Goal: Check status

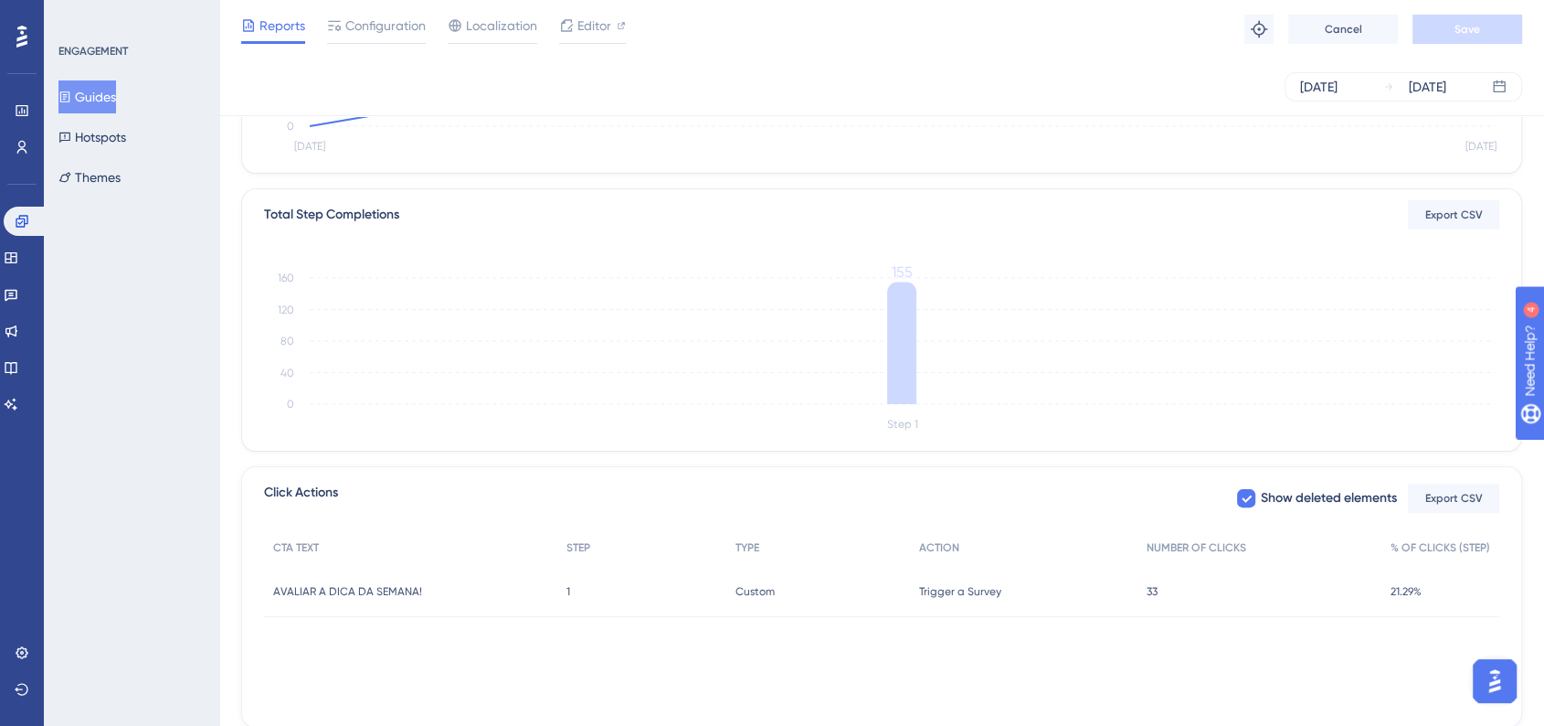
scroll to position [406, 0]
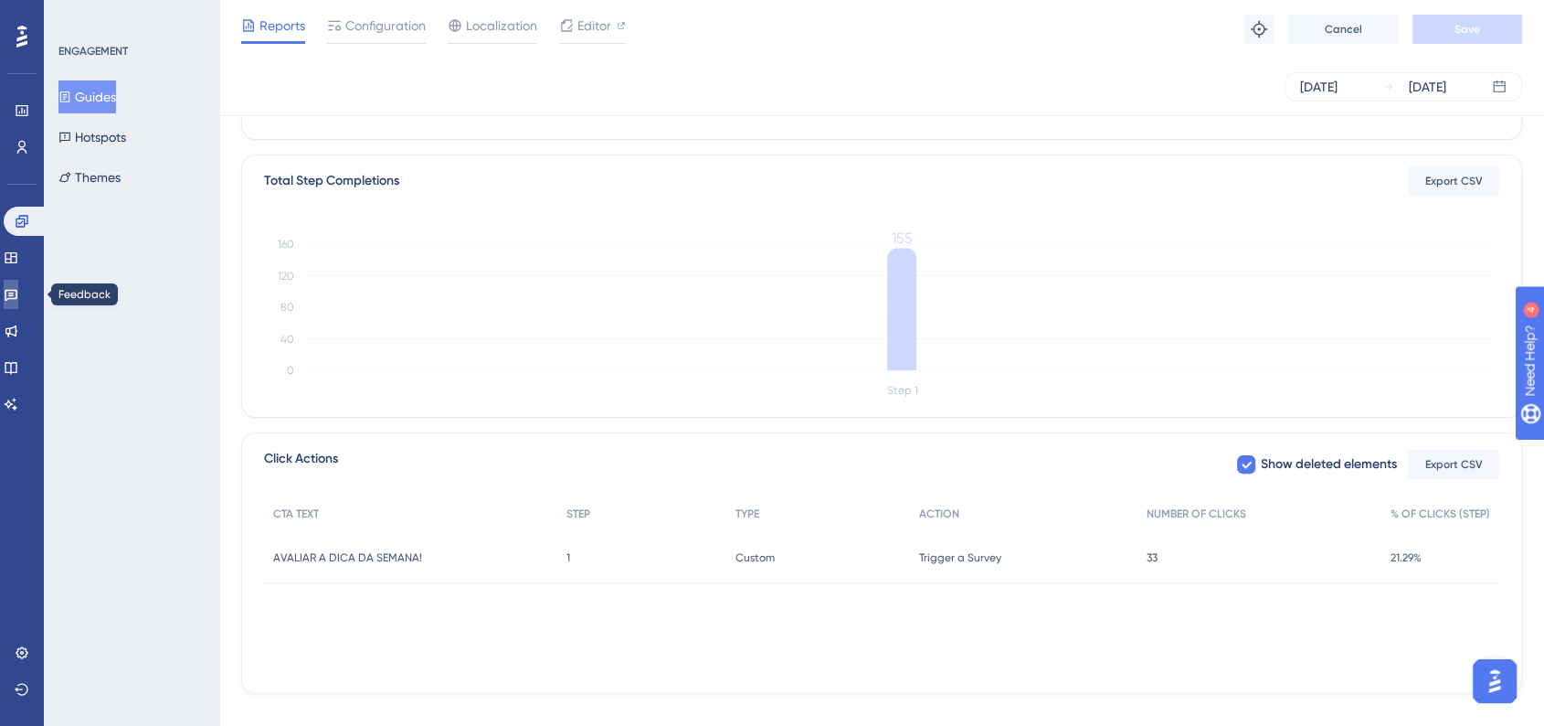
click at [18, 289] on icon at bounding box center [11, 294] width 15 height 15
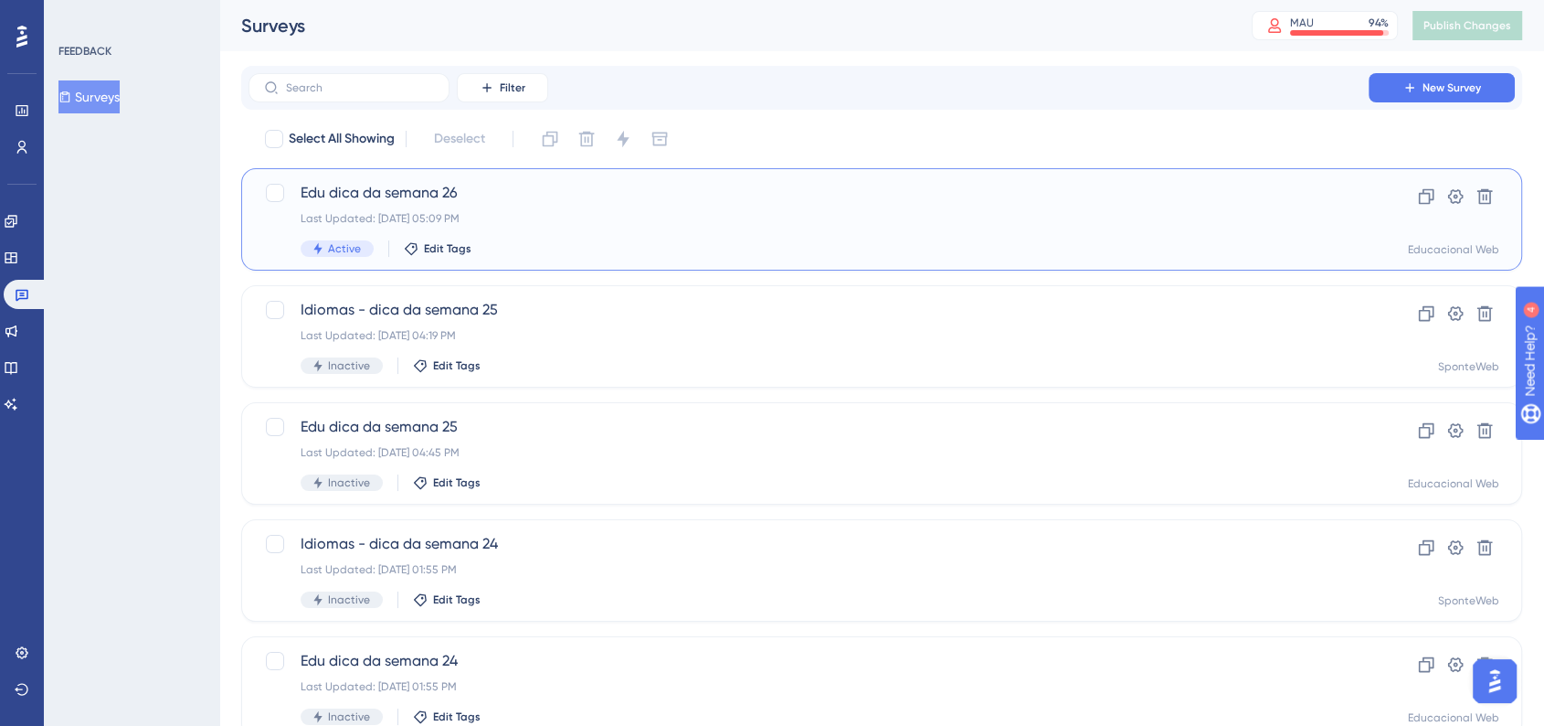
click at [557, 208] on div "Edu dica da semana 26 Last Updated: [DATE] 05:09 PM Active Edit Tags" at bounding box center [809, 219] width 1016 height 75
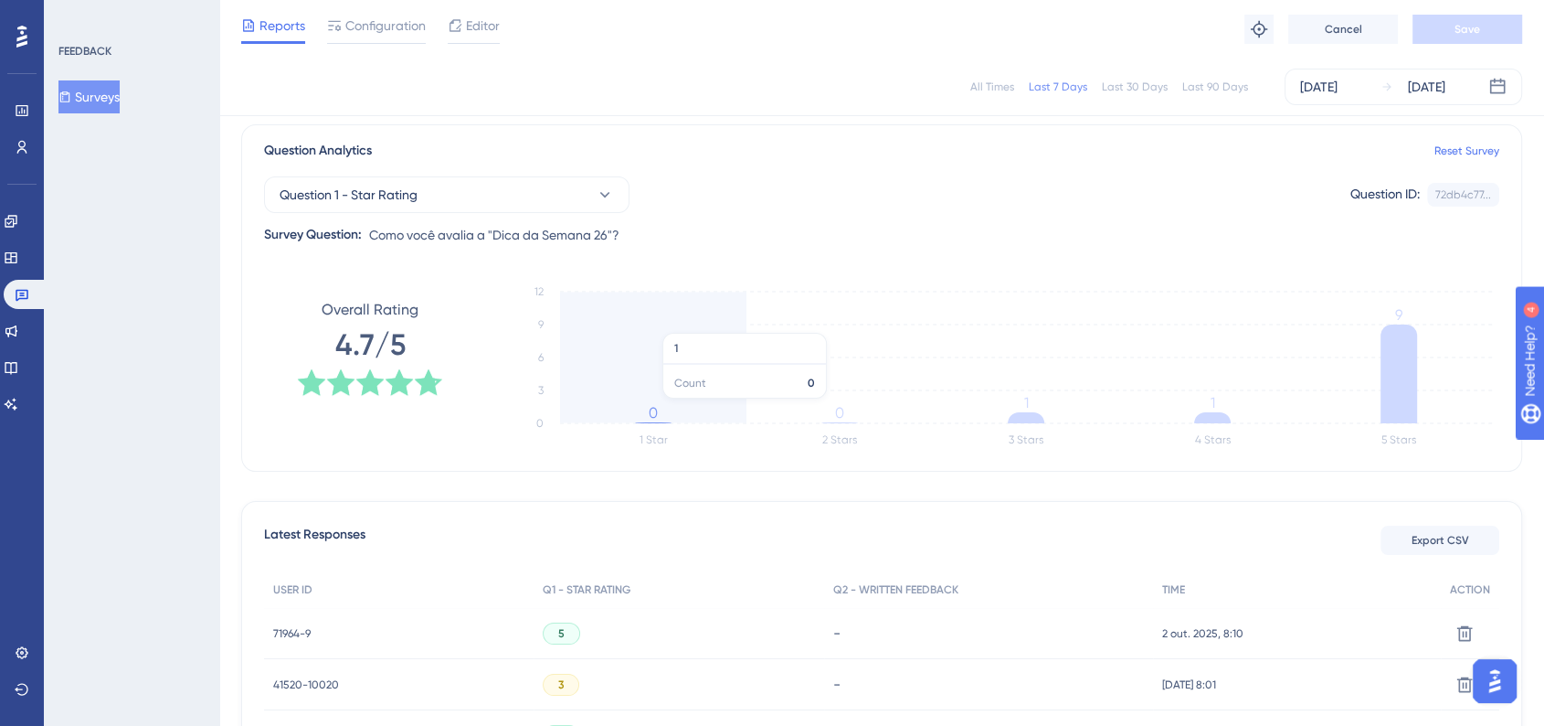
scroll to position [101, 0]
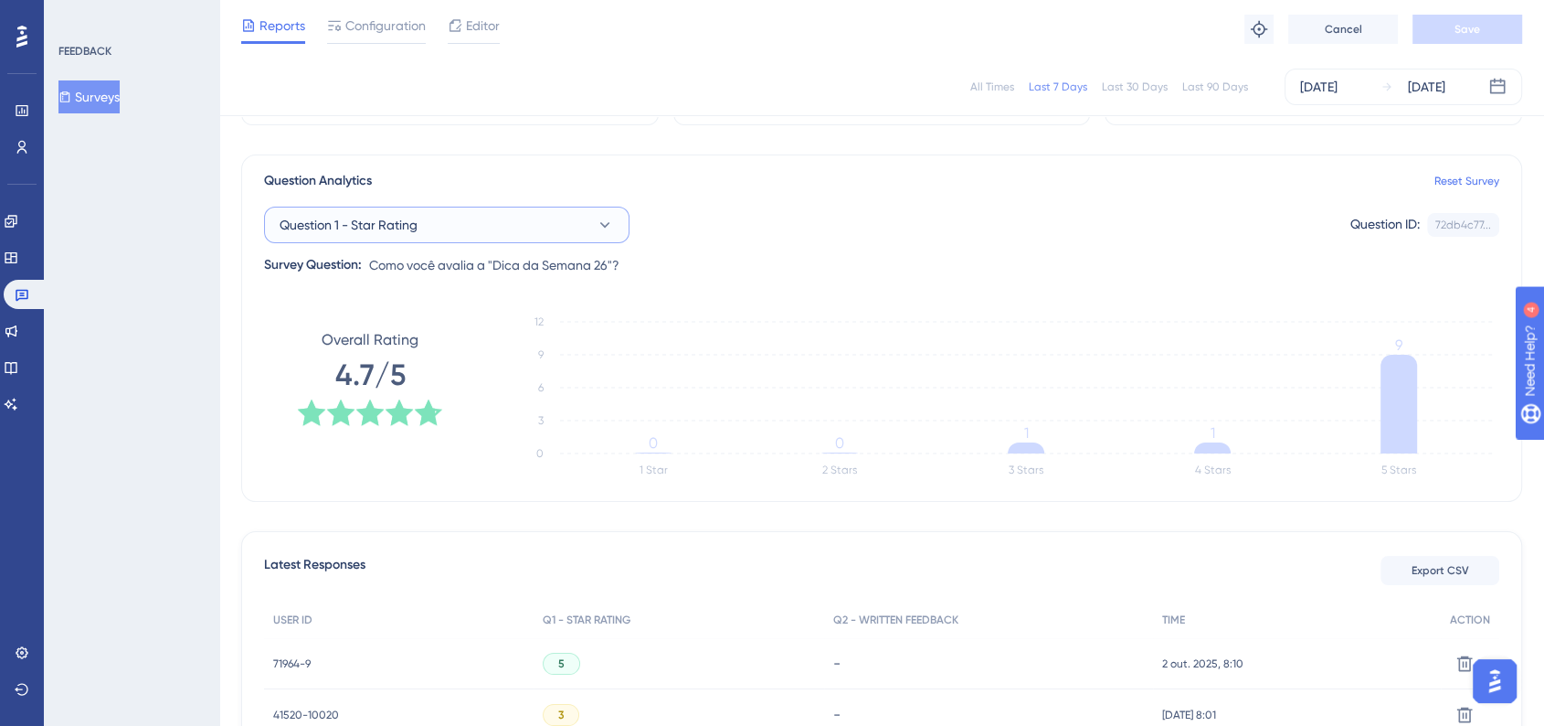
click at [475, 223] on button "Question 1 - Star Rating" at bounding box center [447, 225] width 366 height 37
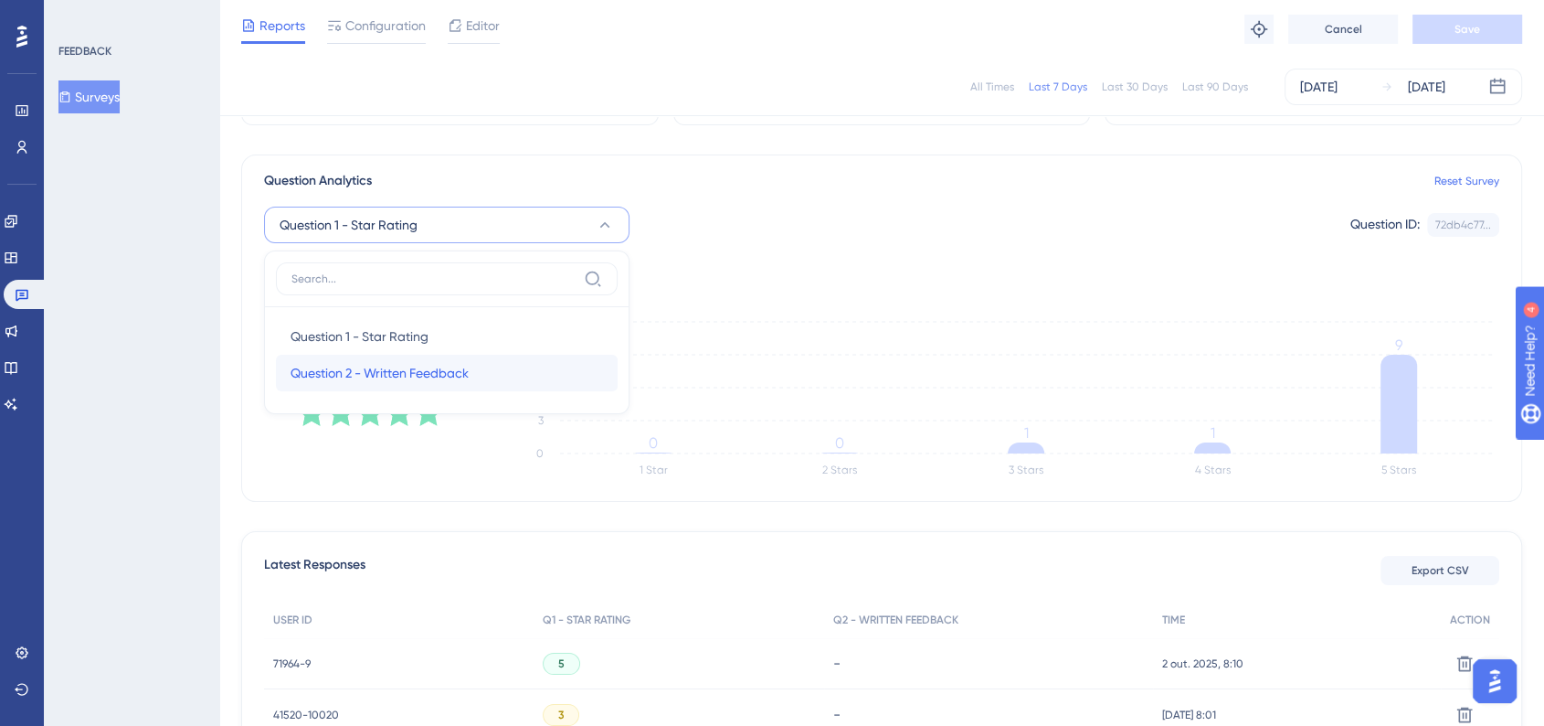
click at [380, 364] on span "Question 2 - Written Feedback" at bounding box center [380, 373] width 178 height 22
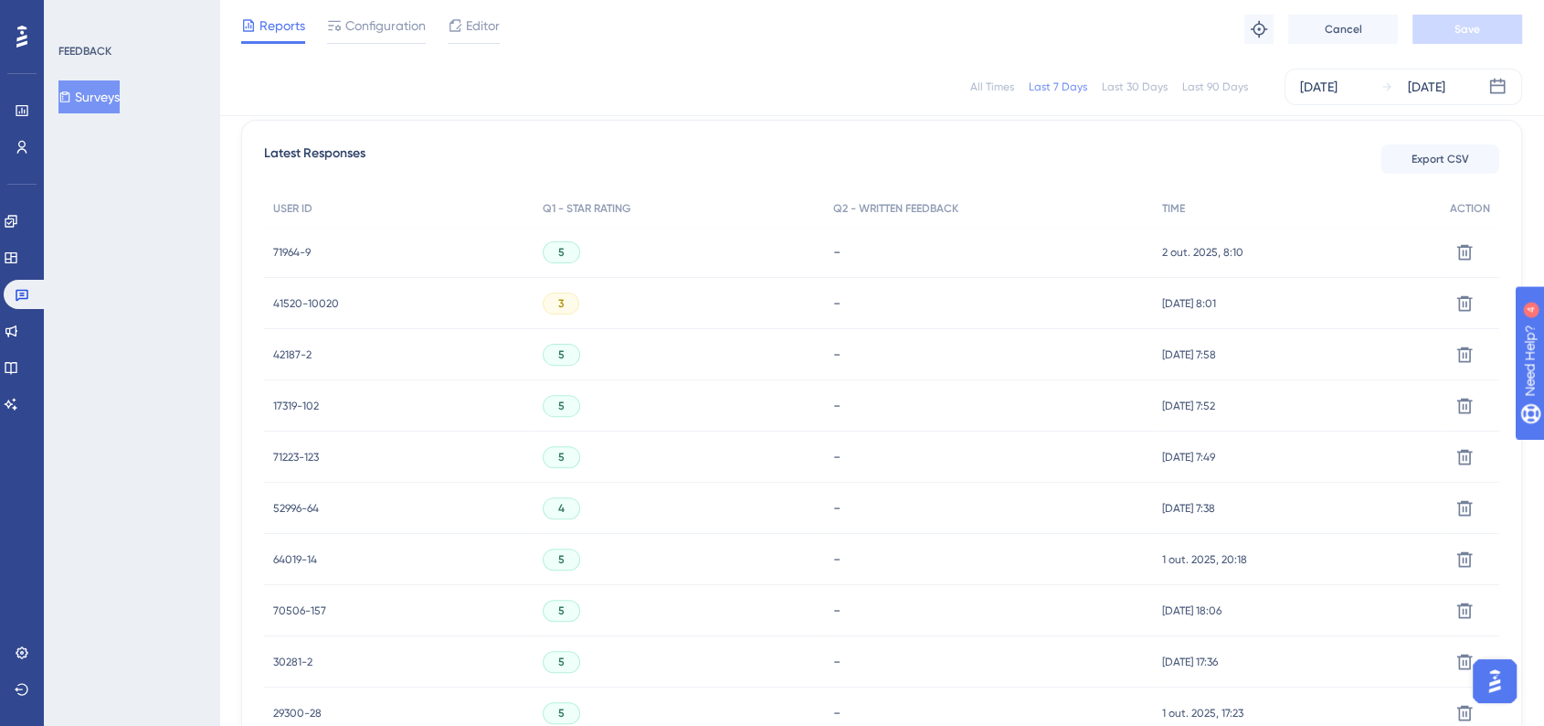
scroll to position [0, 0]
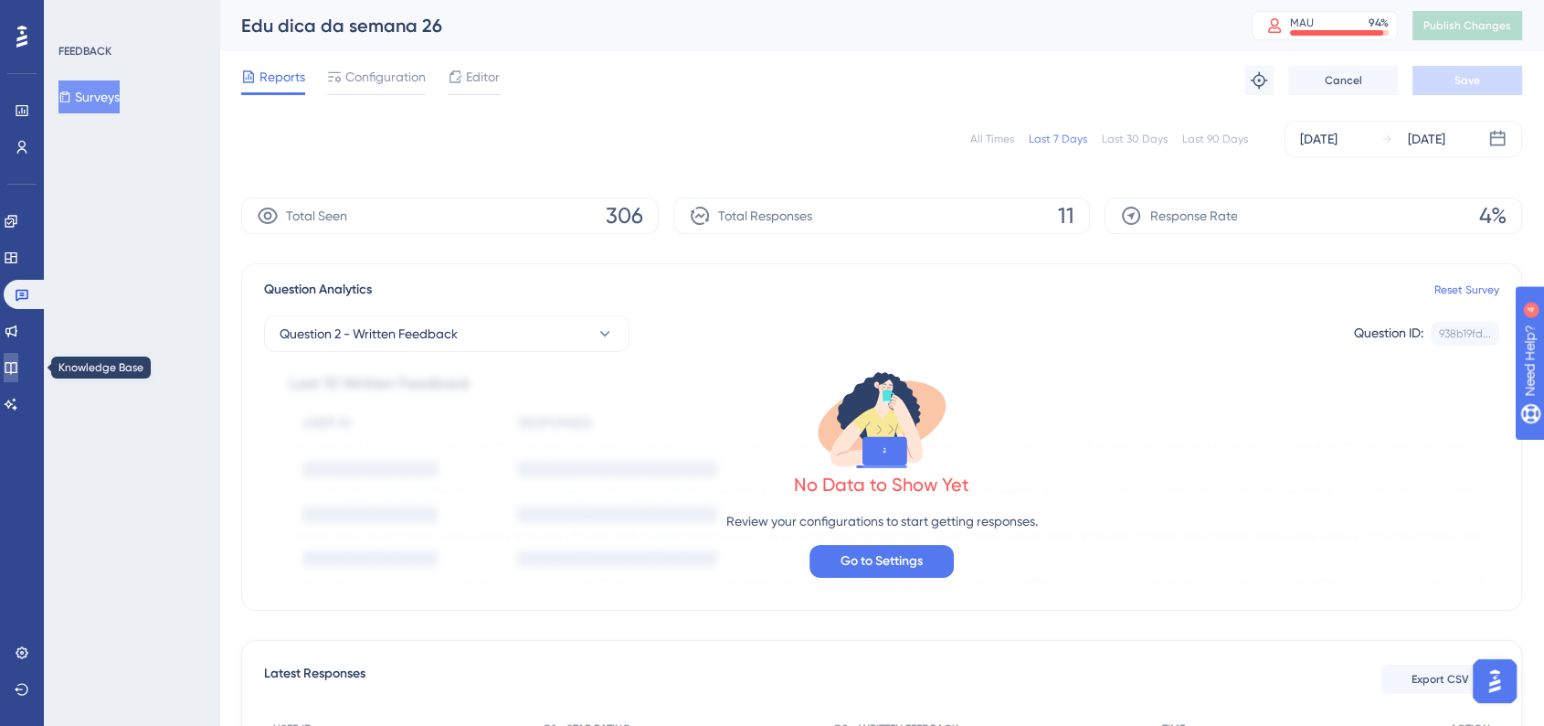
click at [12, 355] on link at bounding box center [11, 367] width 15 height 29
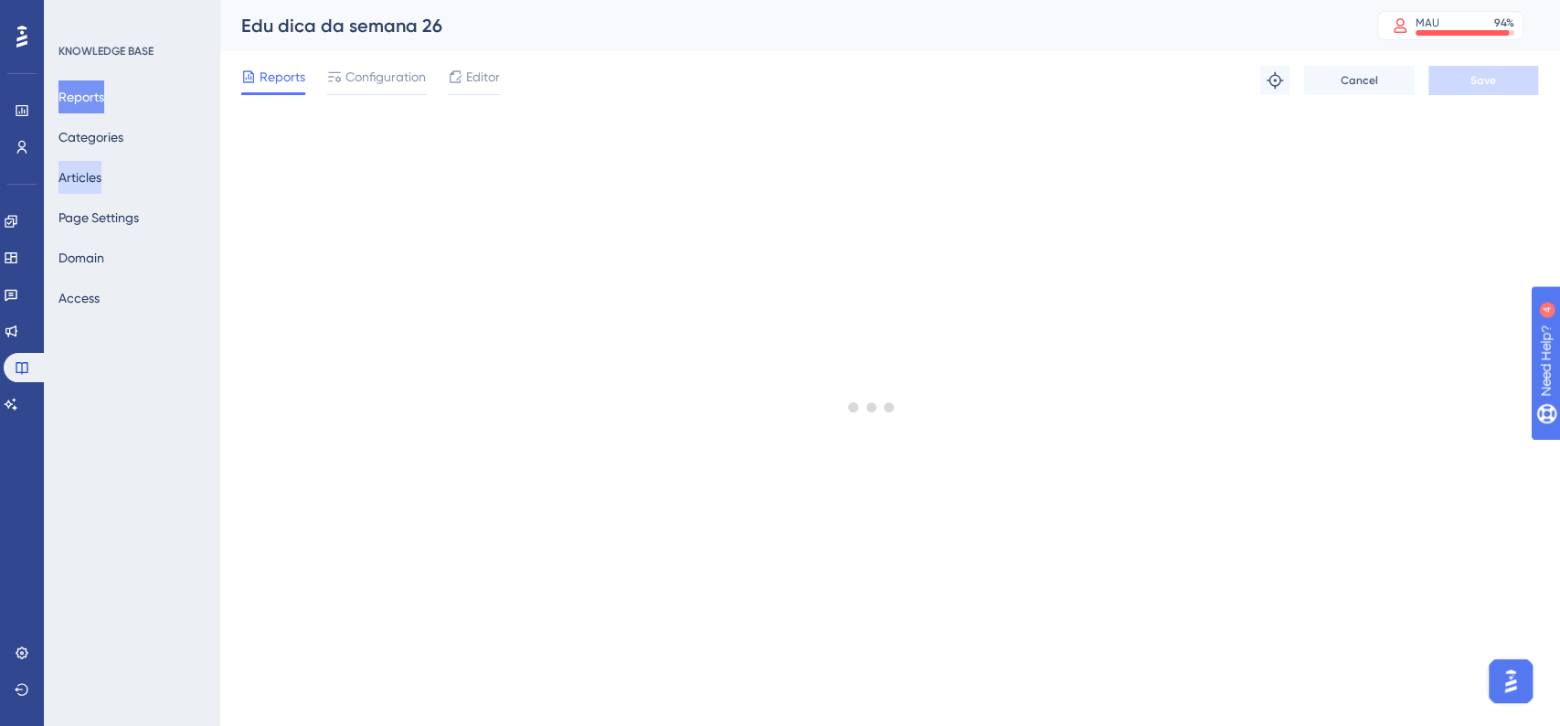
click at [100, 173] on button "Articles" at bounding box center [79, 177] width 43 height 33
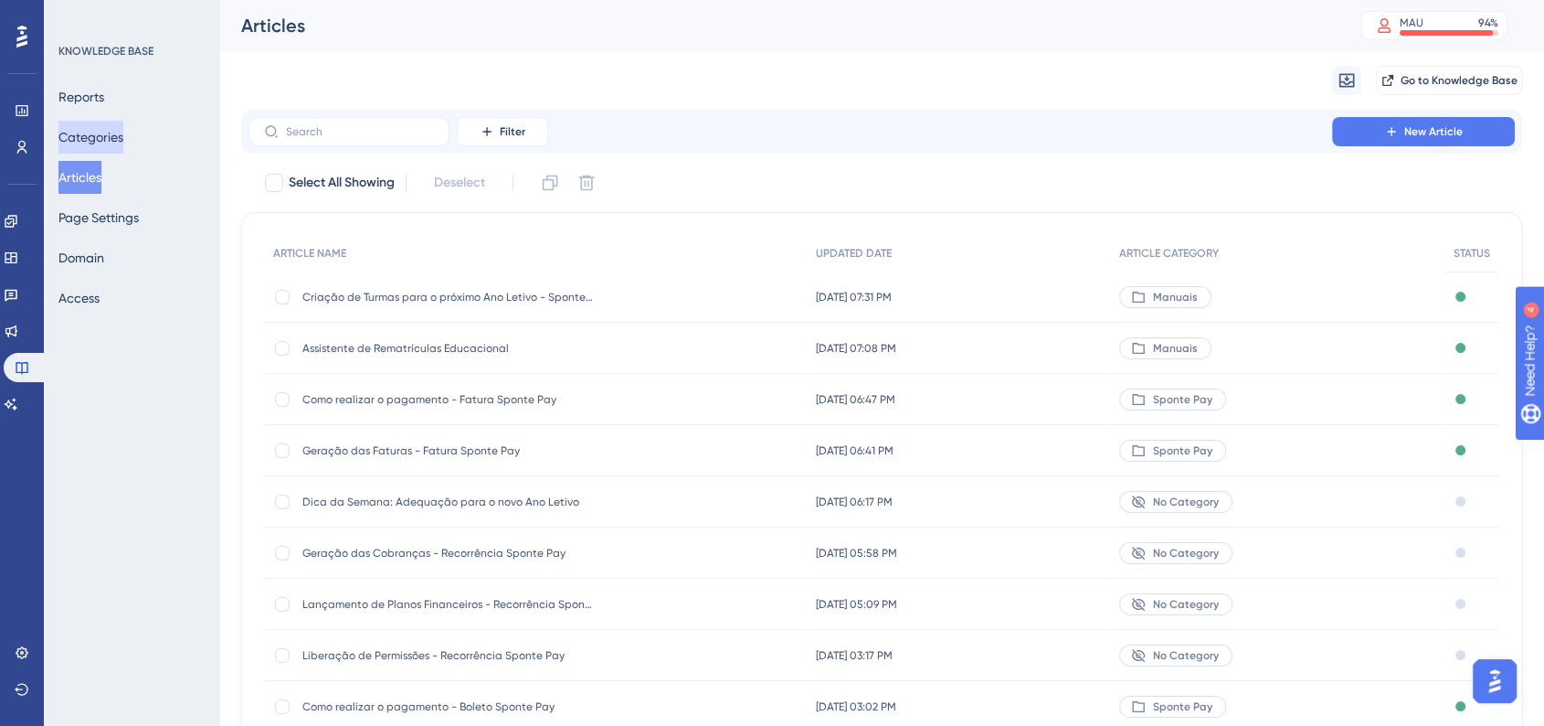
click at [92, 134] on button "Categories" at bounding box center [90, 137] width 65 height 33
